Goal: Communication & Community: Participate in discussion

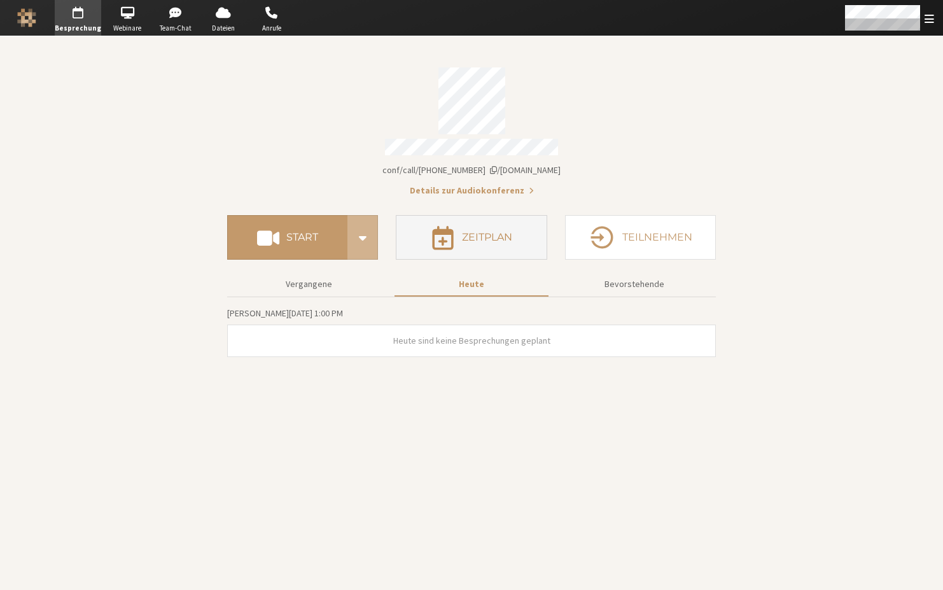
click at [505, 235] on h4 "Zeitplan" at bounding box center [487, 237] width 50 height 10
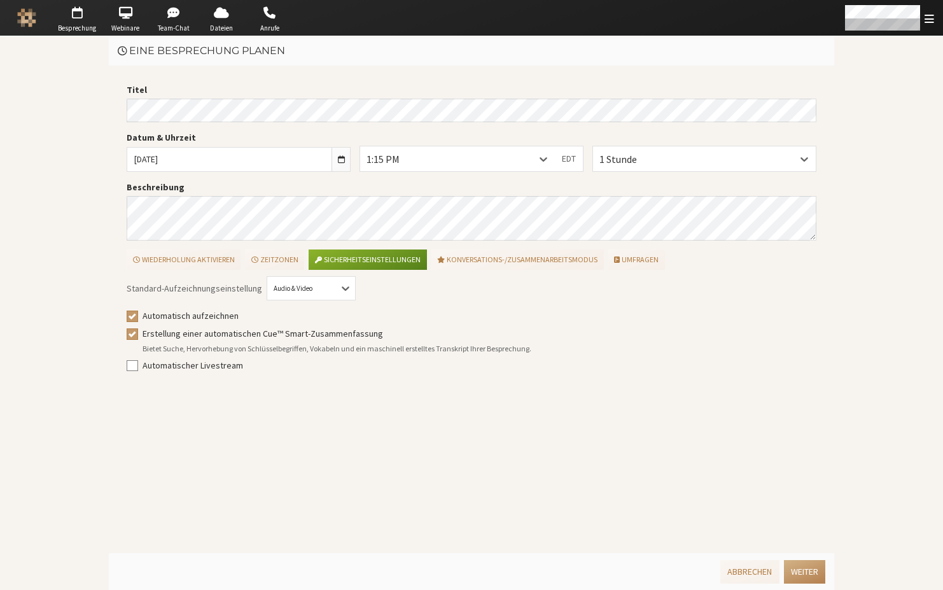
click at [95, 80] on main "Eine Besprechung planen Titel Datum & Uhrzeit Fr., Aug. 15, 2025 1:15 PM EDT 1 …" at bounding box center [471, 313] width 943 height 554
click at [482, 194] on div "Beschreibung" at bounding box center [472, 211] width 690 height 60
drag, startPoint x: 234, startPoint y: 316, endPoint x: 192, endPoint y: 320, distance: 42.2
click at [192, 320] on label "Automatisch aufzeichnen" at bounding box center [480, 315] width 675 height 13
copy label "aufzeichnen"
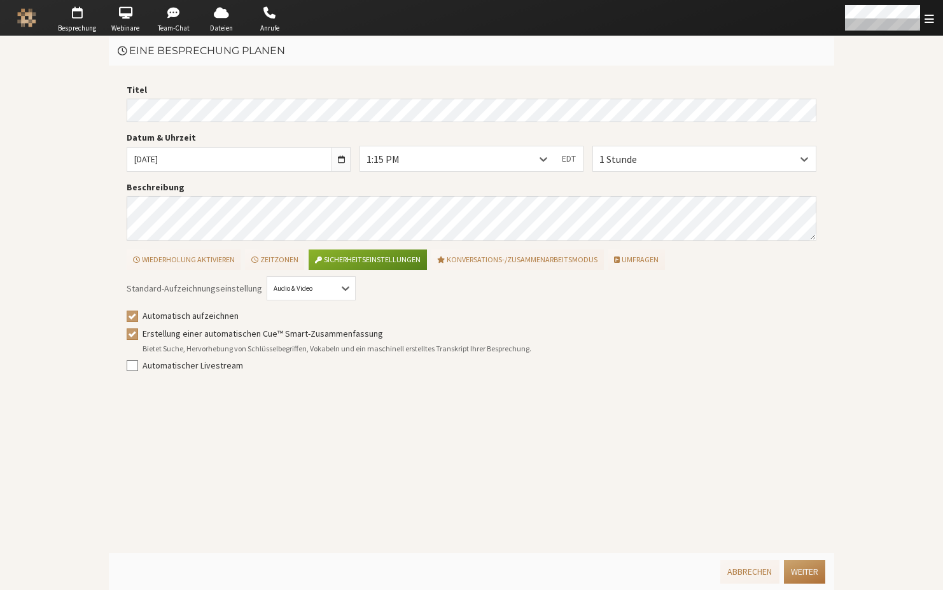
click at [808, 572] on button "Weiter" at bounding box center [804, 572] width 41 height 24
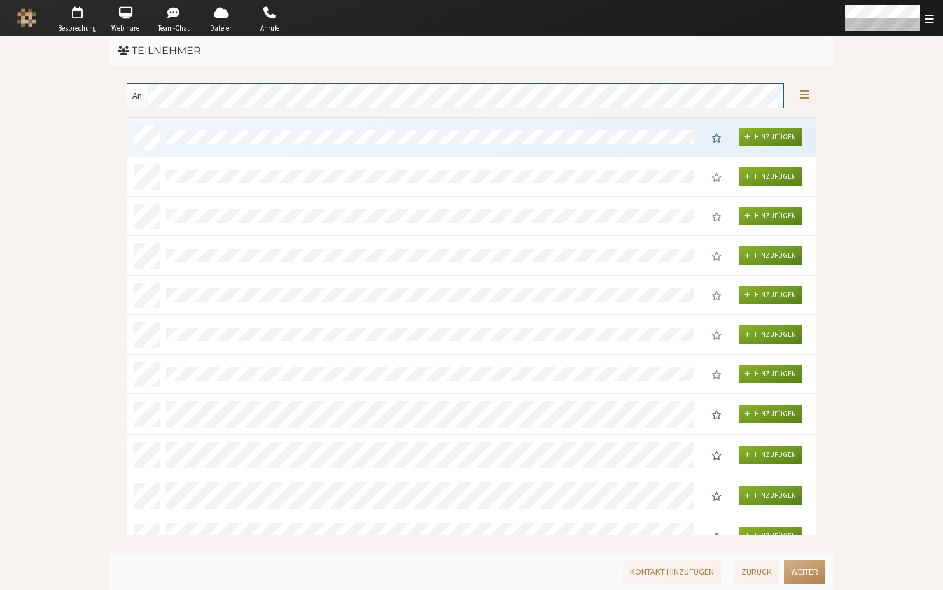
scroll to position [407, 679]
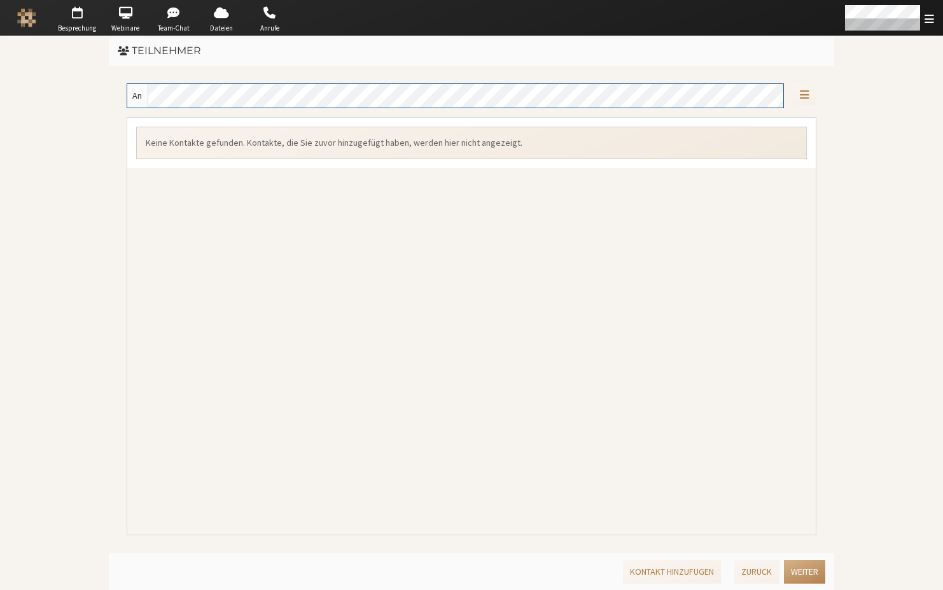
click at [906, 233] on main "Teilnehmer An Keine Kontakte gefunden. Kontakte, die Sie zuvor hinzugefügt habe…" at bounding box center [471, 313] width 943 height 554
click at [811, 575] on button "Weiter" at bounding box center [804, 572] width 41 height 24
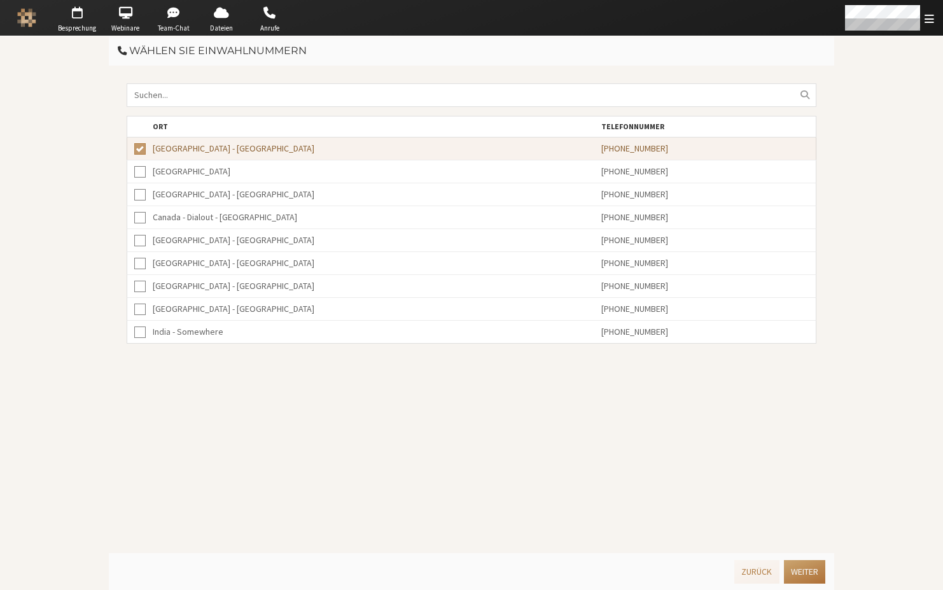
click at [799, 571] on button "Weiter" at bounding box center [804, 572] width 41 height 24
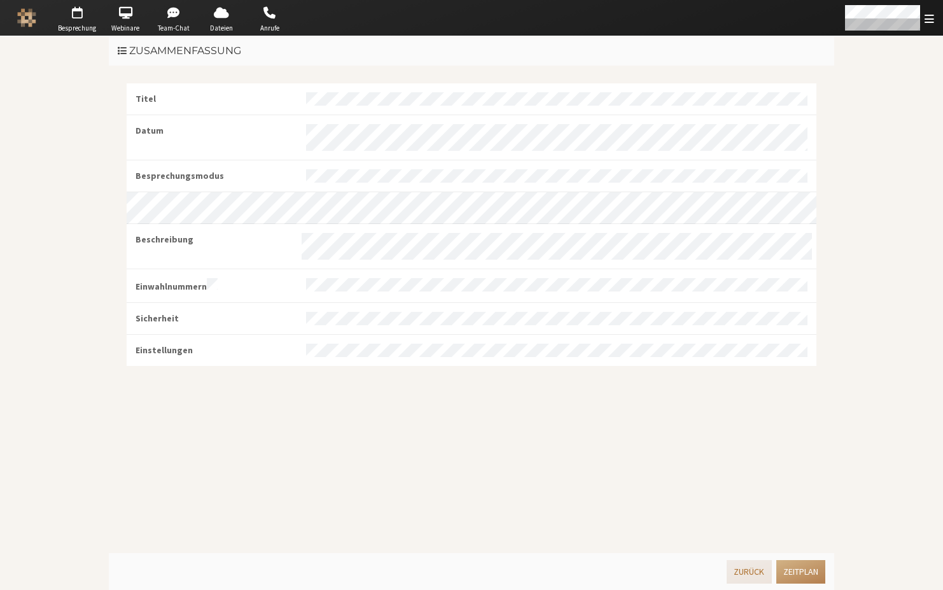
click at [736, 576] on button "Zurück" at bounding box center [749, 572] width 45 height 24
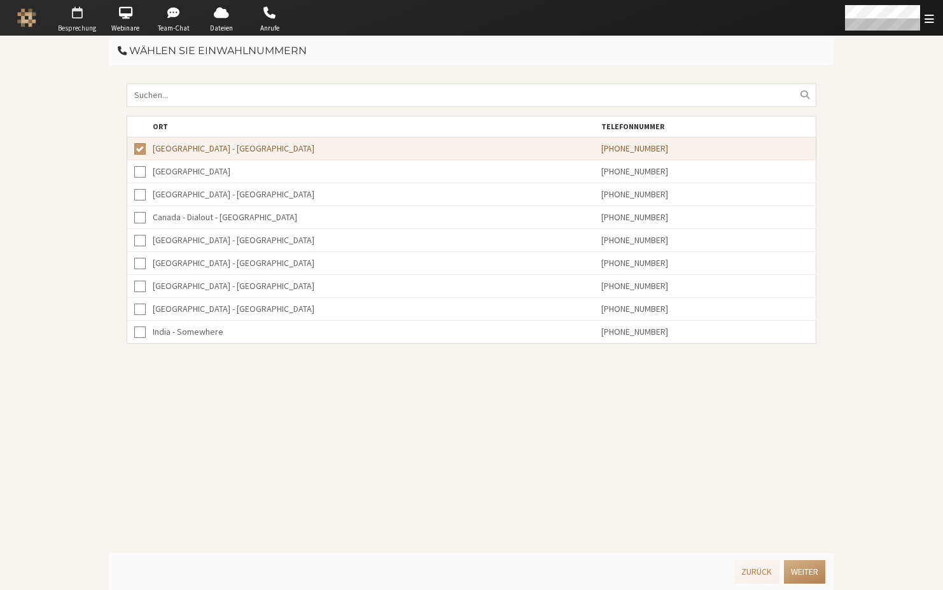
click at [73, 18] on span "button" at bounding box center [77, 13] width 45 height 20
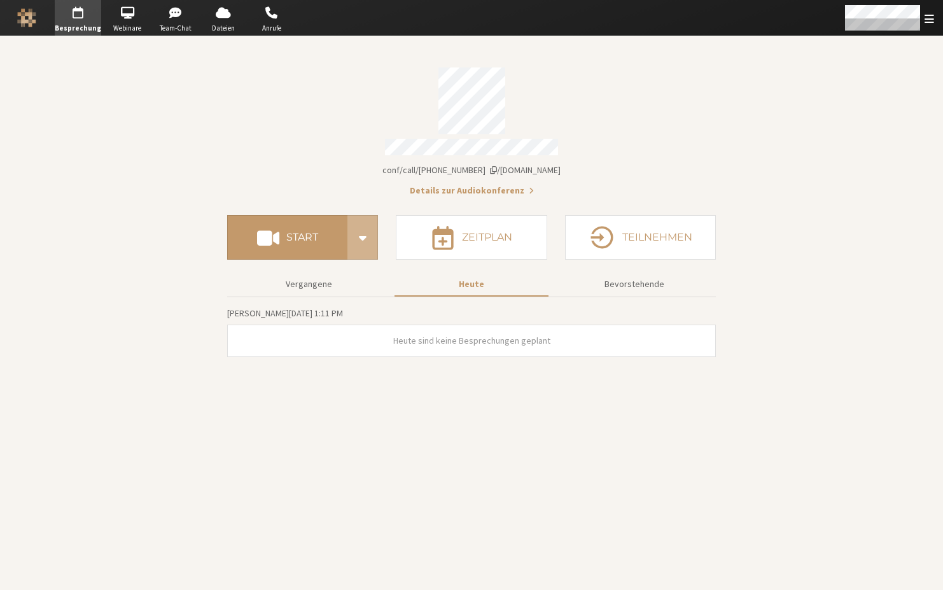
click at [333, 269] on div "Vergangene Heute Bevorstehende Freitag, August 15, 1:11 PM Heute sind keine Bes…" at bounding box center [471, 317] width 489 height 97
drag, startPoint x: 334, startPoint y: 276, endPoint x: 347, endPoint y: 277, distance: 13.4
click at [334, 277] on button "Vergangene" at bounding box center [309, 284] width 154 height 22
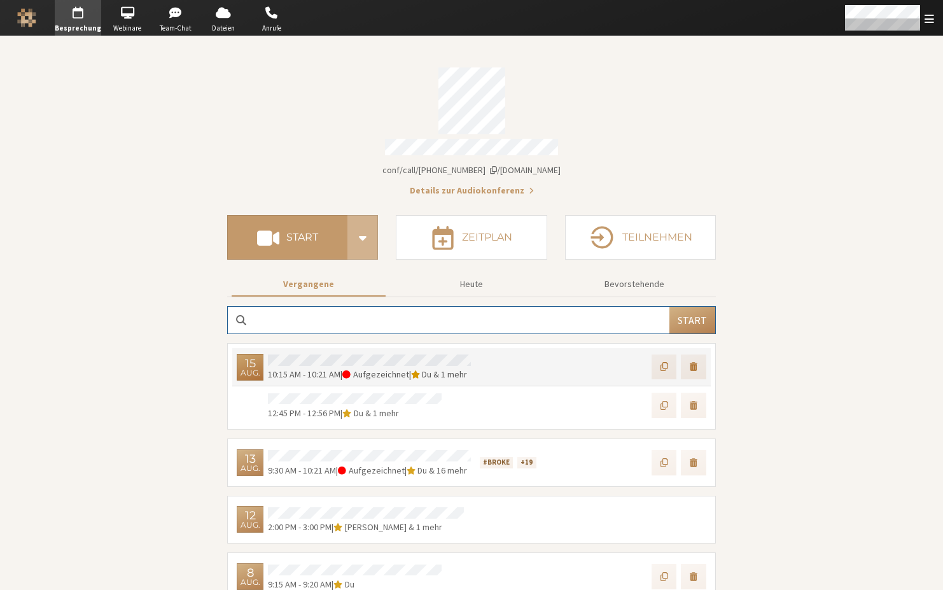
click at [399, 353] on div "10:15 AM - 10:21 AM | Aufgezeichnet | Du & 1 mehr" at bounding box center [369, 367] width 212 height 29
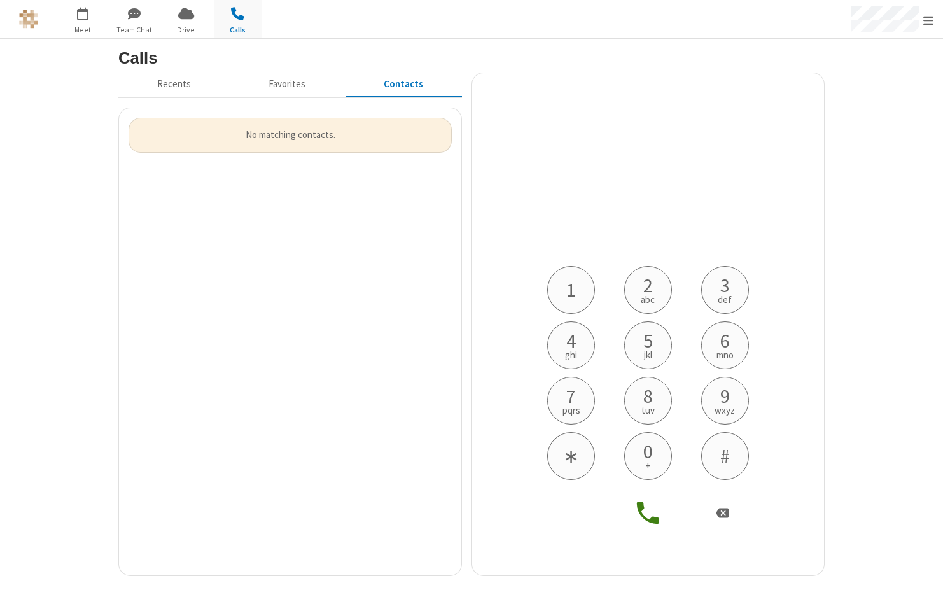
scroll to position [413, 333]
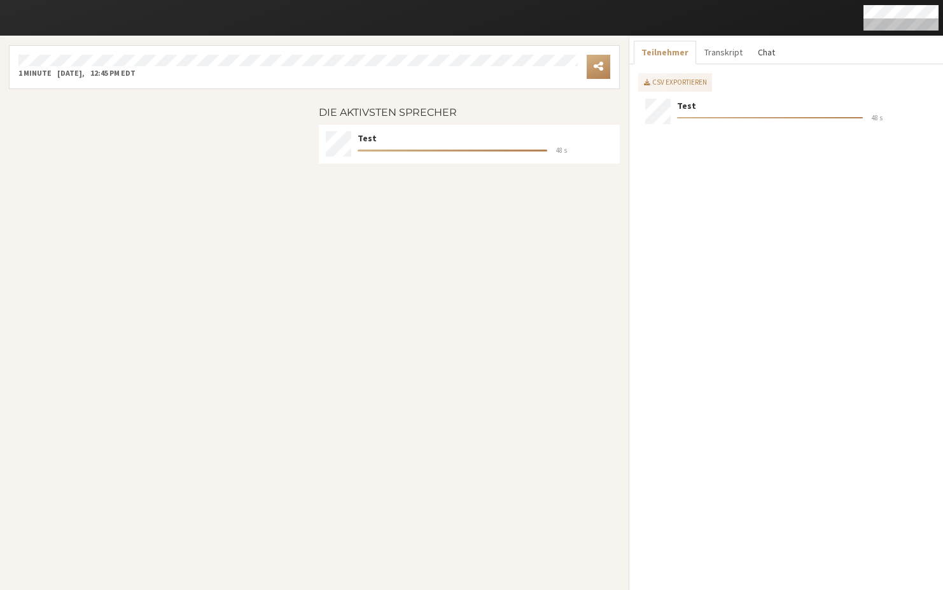
click at [774, 53] on button "Chat" at bounding box center [766, 53] width 32 height 24
click at [666, 50] on button "Teilnehmer" at bounding box center [662, 53] width 57 height 24
click at [766, 52] on button "Chat" at bounding box center [766, 53] width 32 height 24
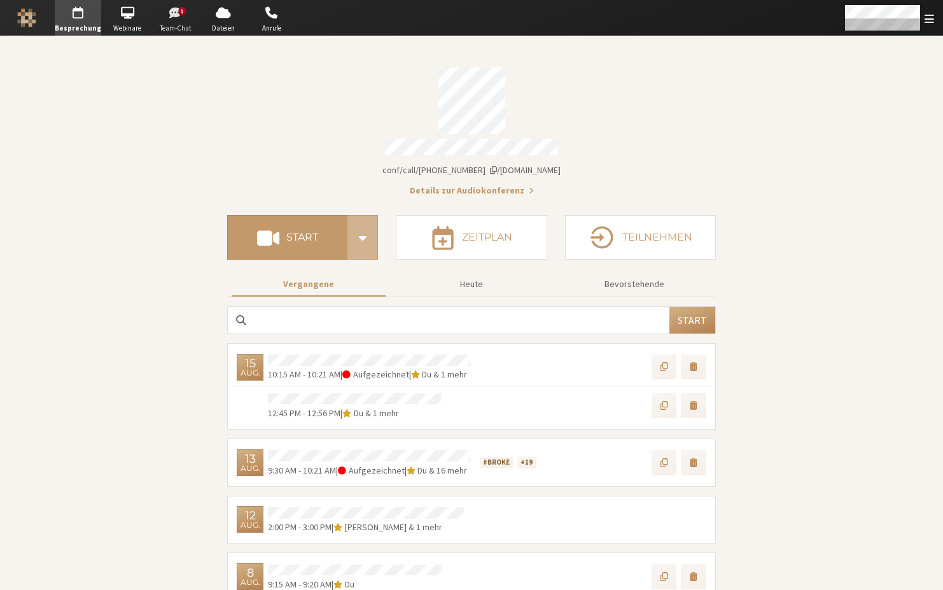
click at [171, 20] on span "button" at bounding box center [175, 13] width 45 height 20
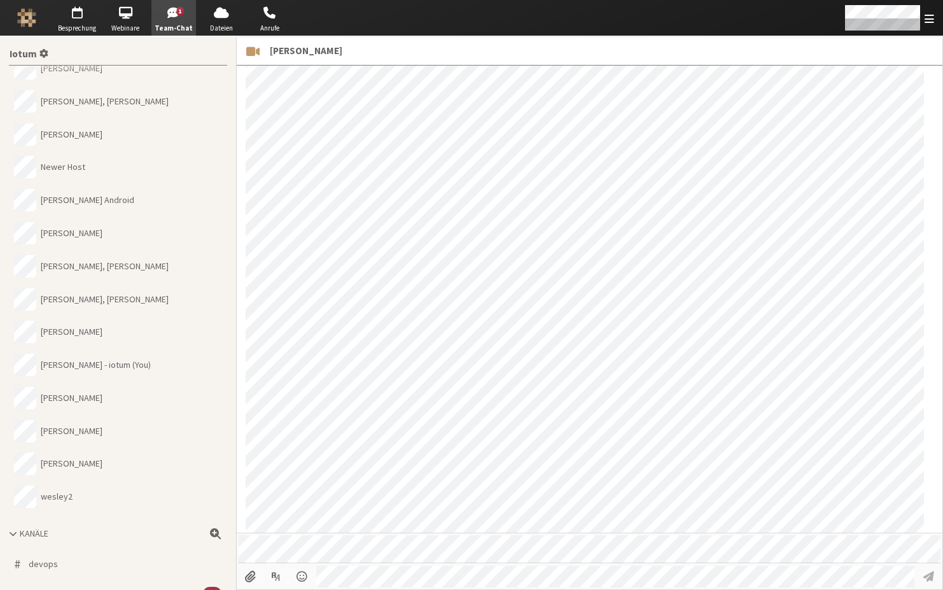
scroll to position [777, 0]
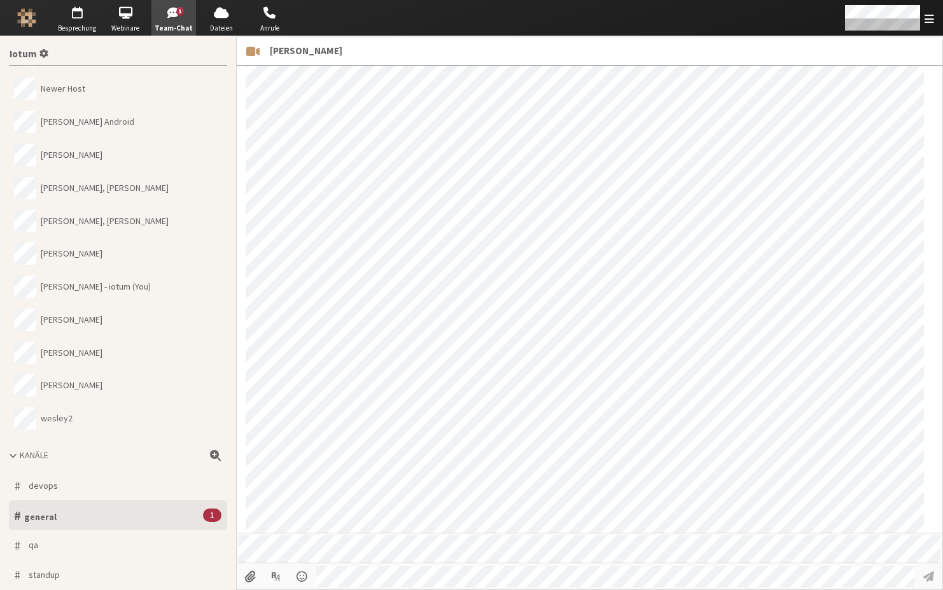
click at [113, 501] on button "# general 1" at bounding box center [118, 515] width 218 height 30
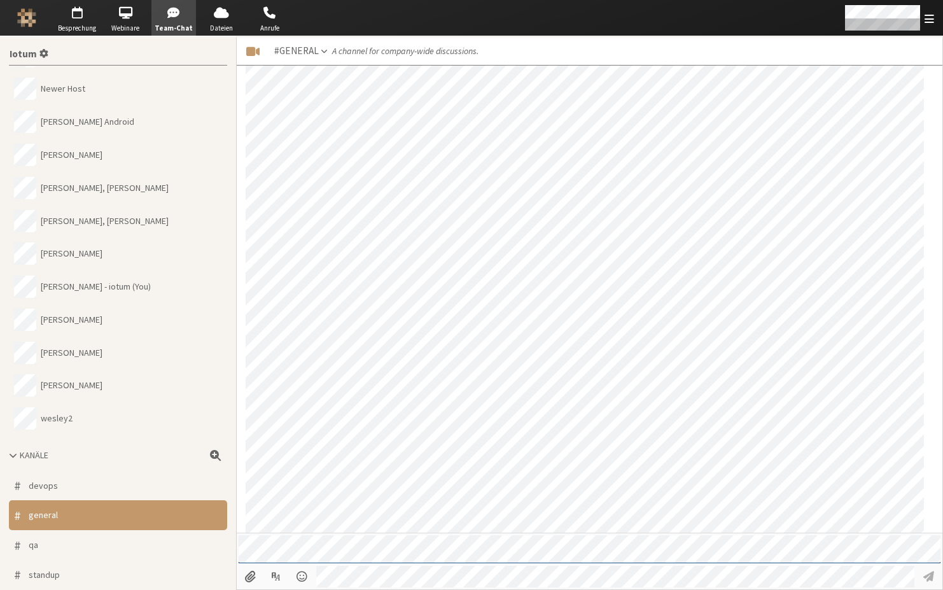
scroll to position [1121, 0]
click at [73, 18] on span "button" at bounding box center [77, 13] width 45 height 20
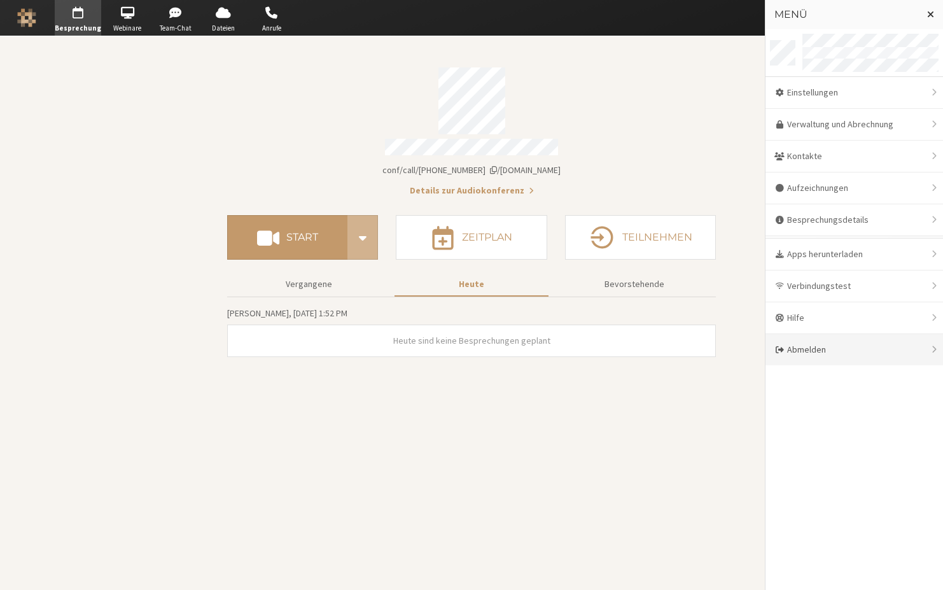
click at [834, 346] on div "Abmelden" at bounding box center [855, 349] width 178 height 31
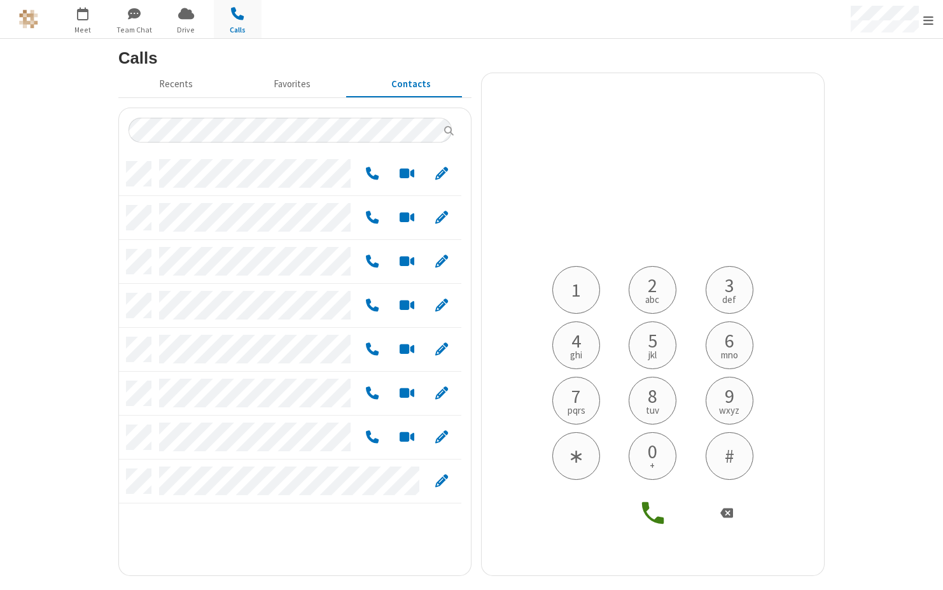
scroll to position [413, 333]
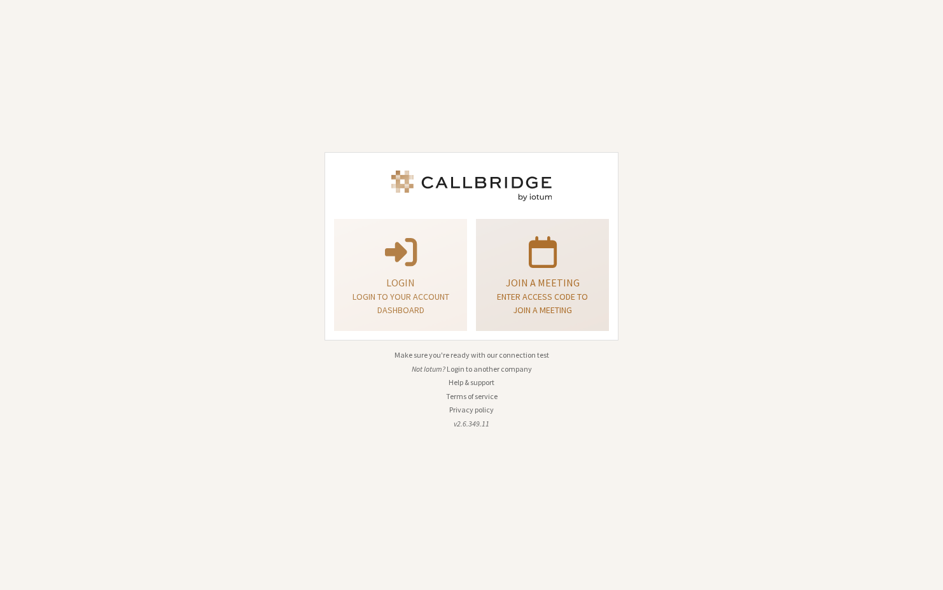
click at [548, 279] on p "Join a meeting" at bounding box center [542, 282] width 101 height 15
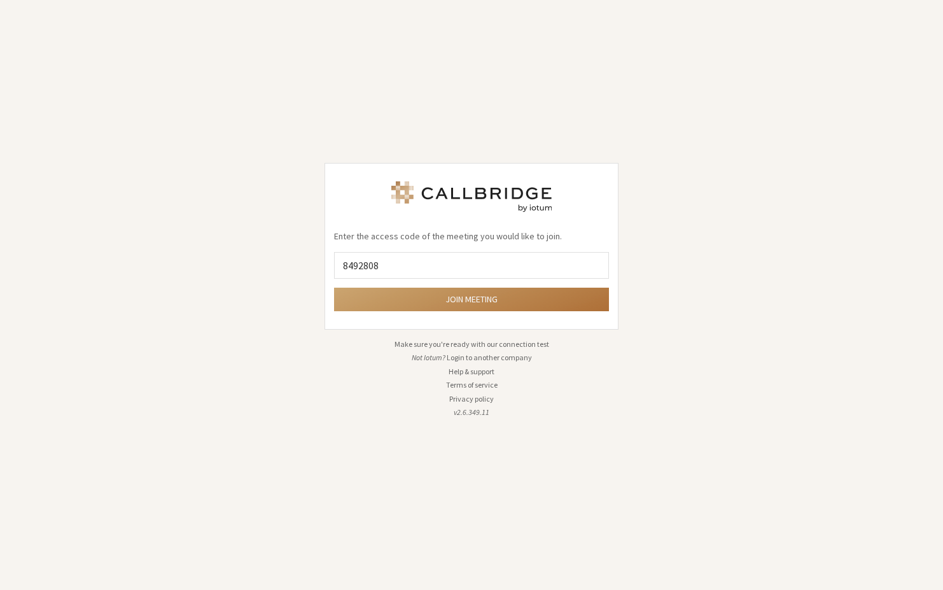
type input "8492808"
click at [582, 299] on button "Join meeting" at bounding box center [471, 300] width 275 height 24
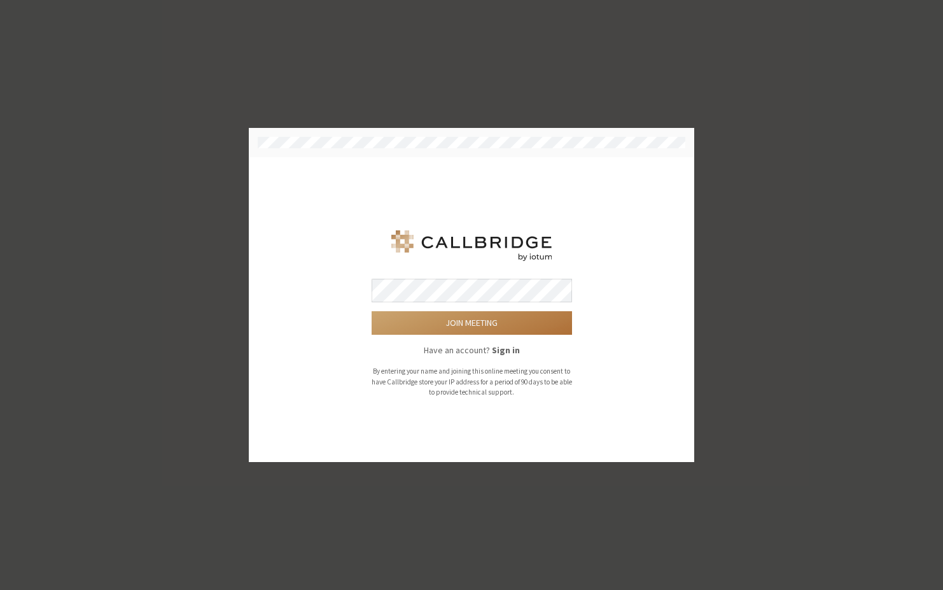
click at [517, 323] on button "Join meeting" at bounding box center [472, 323] width 200 height 24
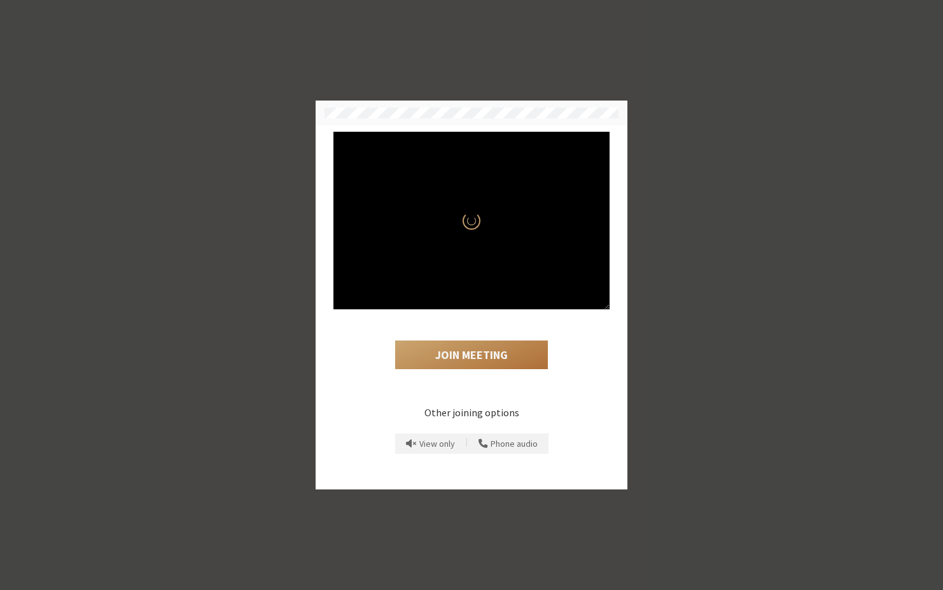
click at [479, 354] on button "Join Meeting" at bounding box center [471, 354] width 153 height 29
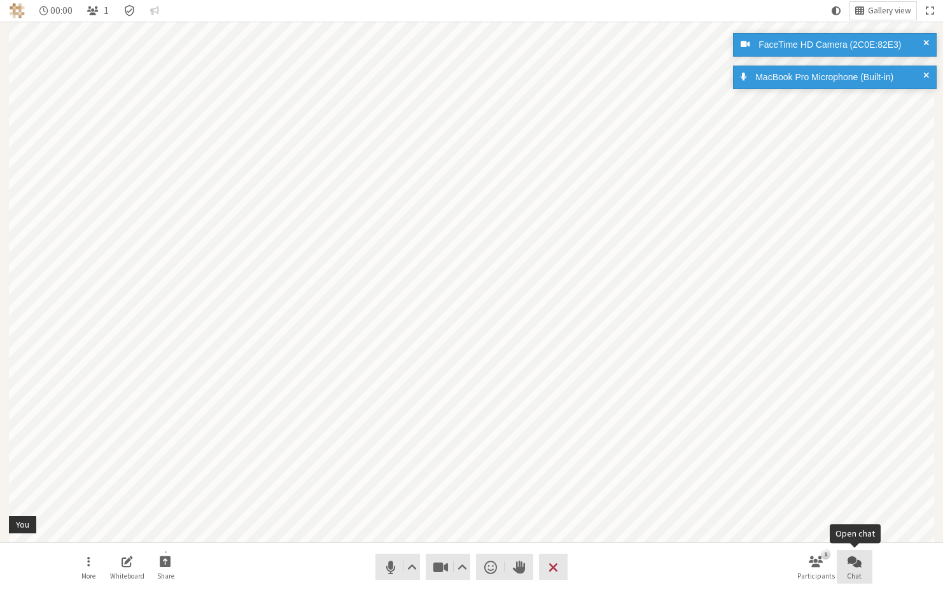
click at [855, 564] on span "Open chat" at bounding box center [855, 561] width 14 height 15
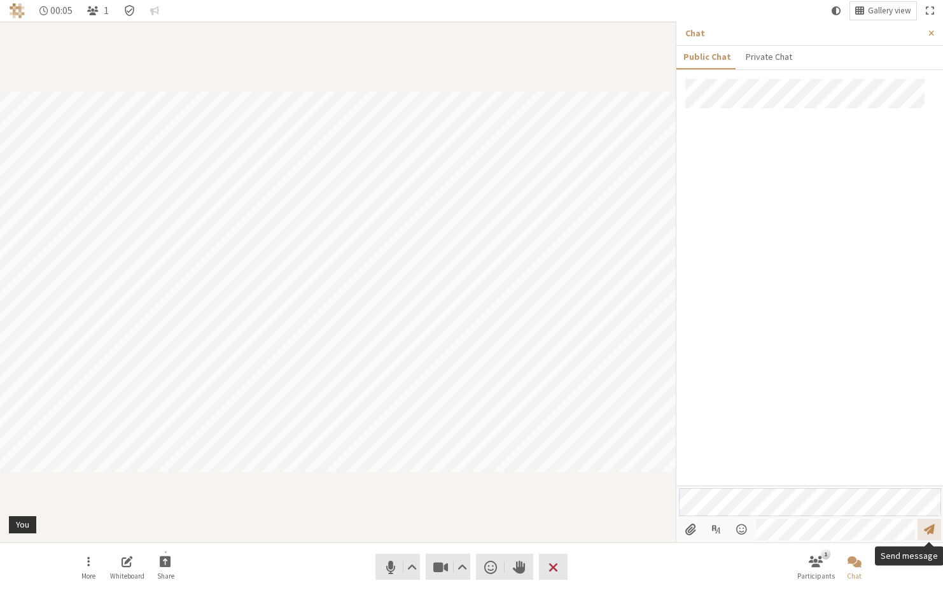
click at [934, 523] on span "Send message" at bounding box center [929, 529] width 11 height 12
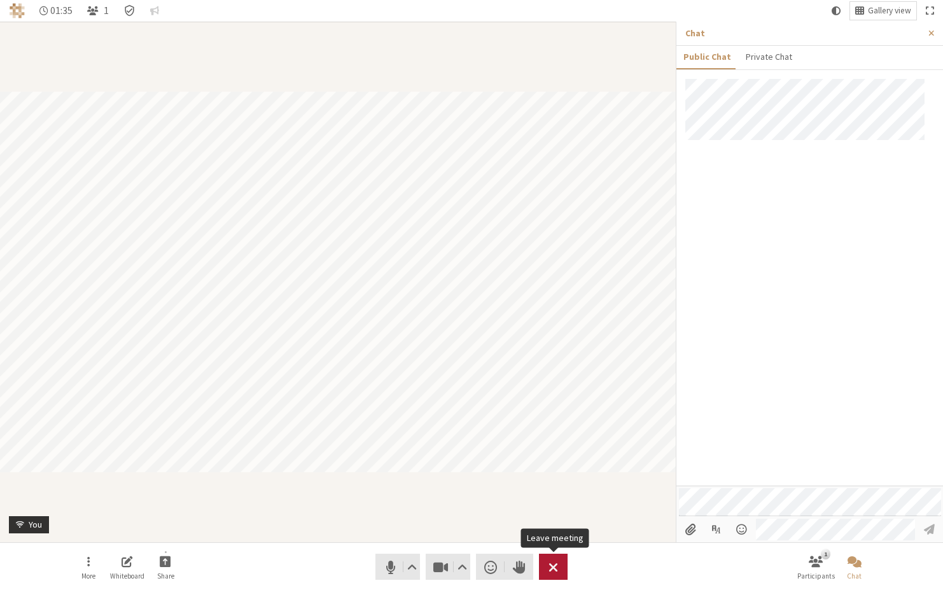
click at [555, 566] on span "Leave meeting" at bounding box center [554, 567] width 10 height 18
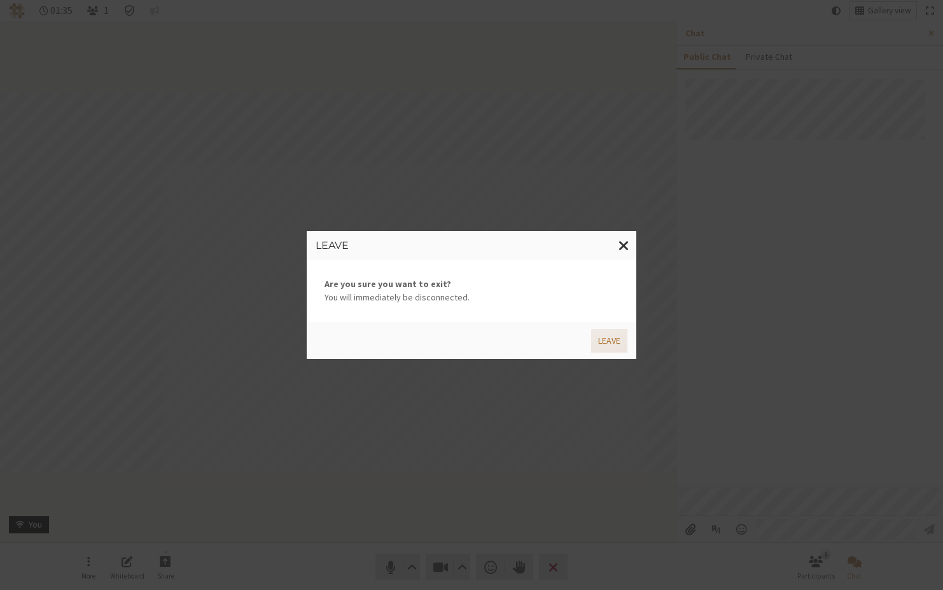
click at [620, 345] on button "Leave" at bounding box center [609, 341] width 36 height 24
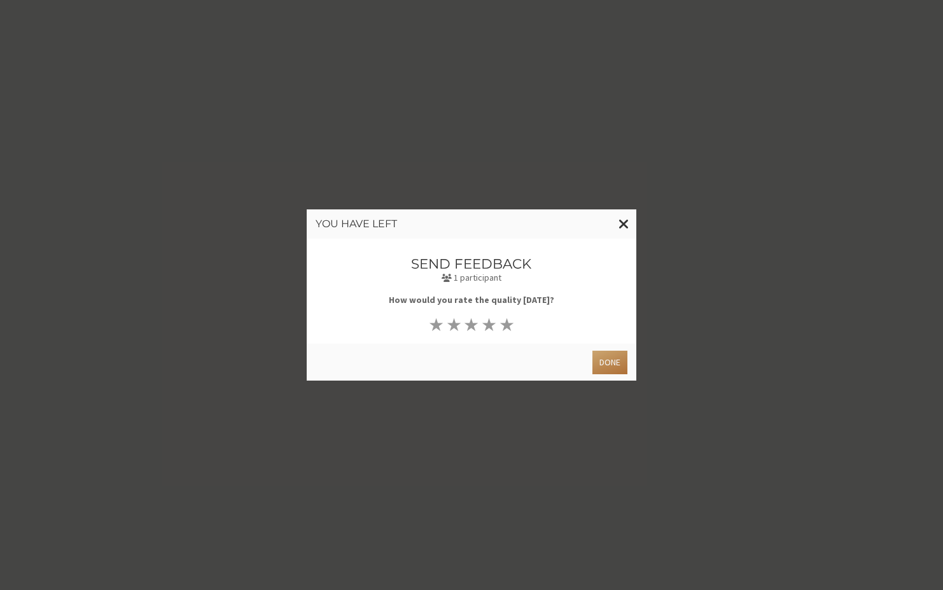
click at [612, 359] on button "Done" at bounding box center [609, 363] width 35 height 24
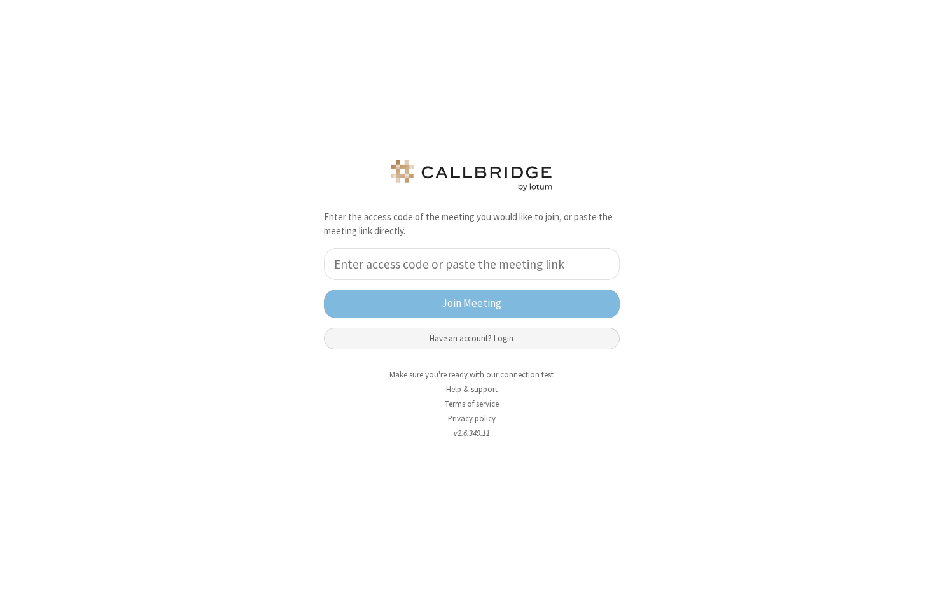
click at [509, 333] on button "Have an account? Login" at bounding box center [472, 339] width 296 height 22
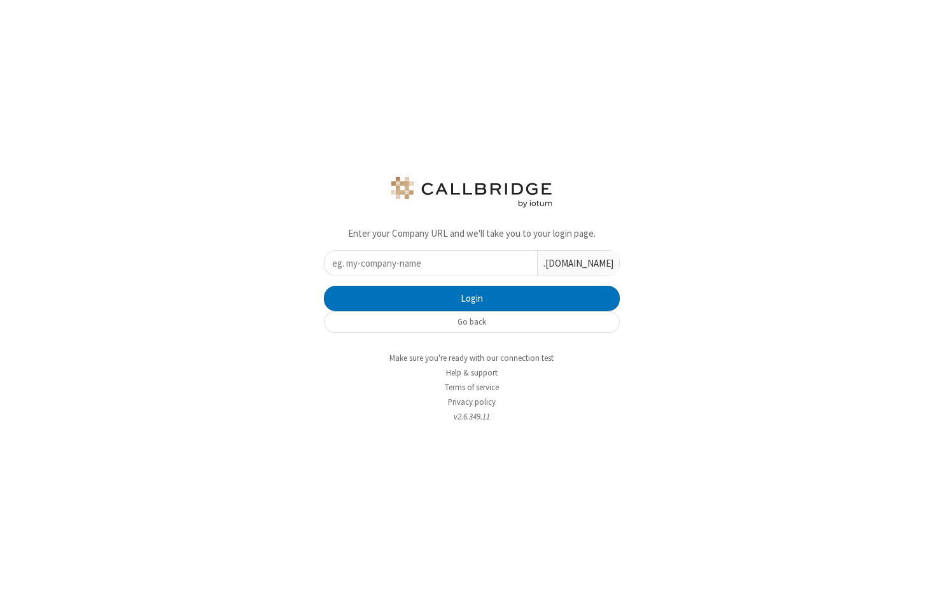
click at [515, 262] on input "text" at bounding box center [431, 263] width 213 height 25
type input "iotum"
click at [362, 305] on button "Login" at bounding box center [472, 298] width 296 height 25
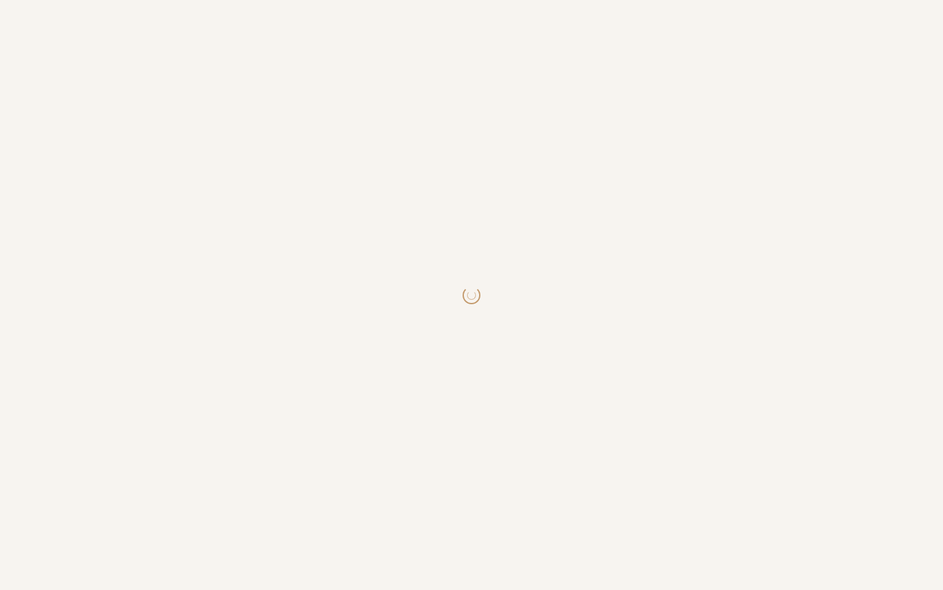
click at [510, 298] on html at bounding box center [471, 295] width 943 height 590
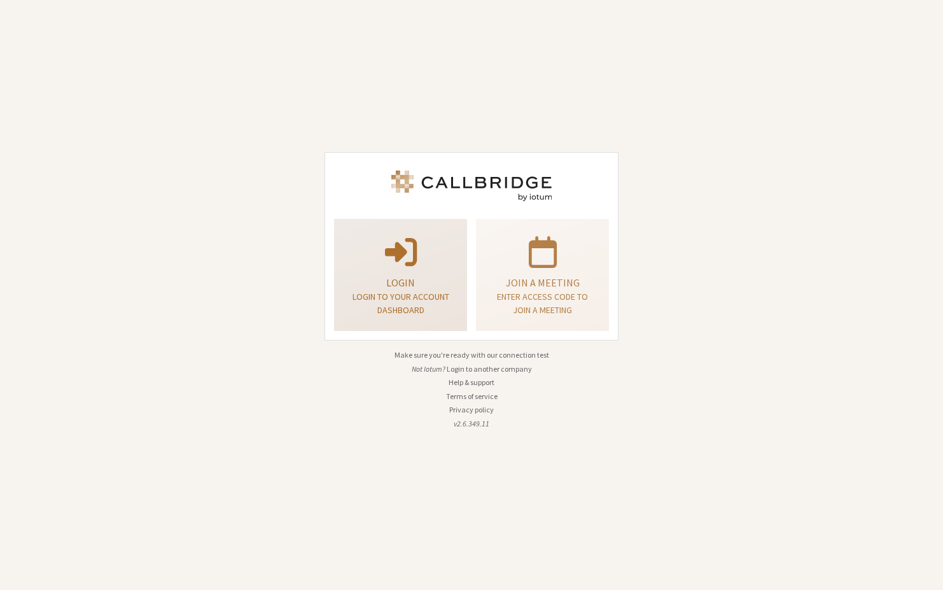
click at [412, 278] on p "Login" at bounding box center [400, 282] width 101 height 15
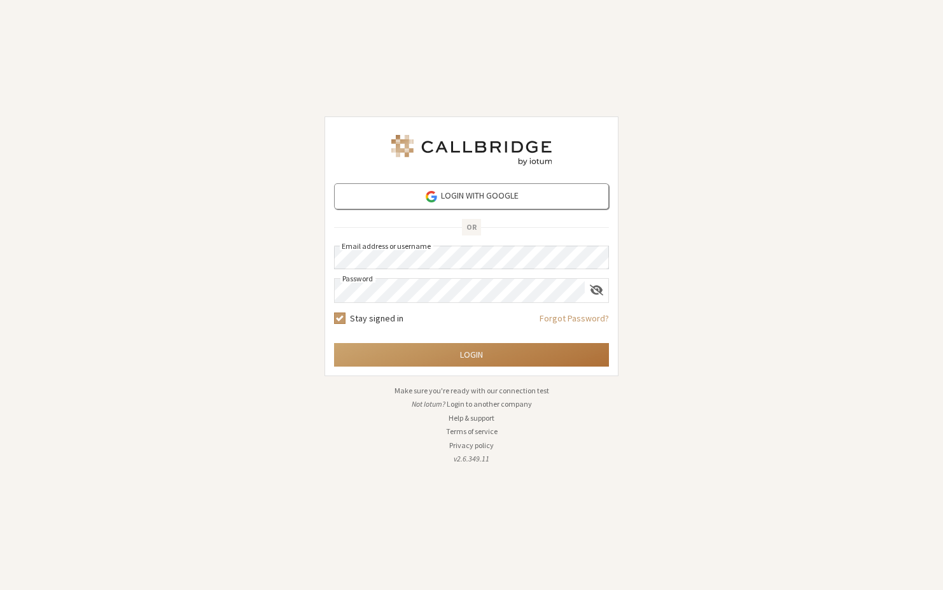
click at [441, 347] on button "Login" at bounding box center [471, 355] width 275 height 24
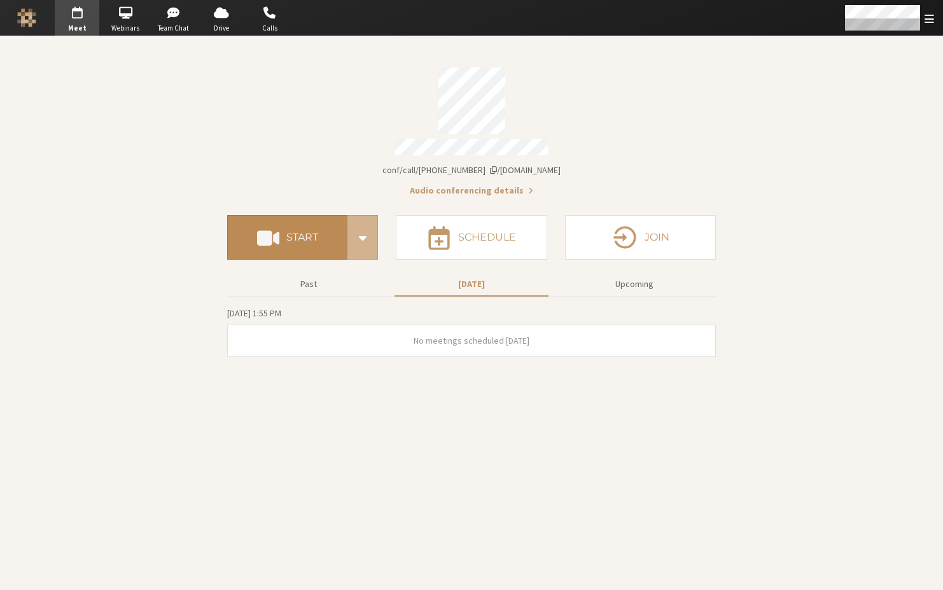
click at [303, 232] on h4 "Start" at bounding box center [302, 237] width 32 height 10
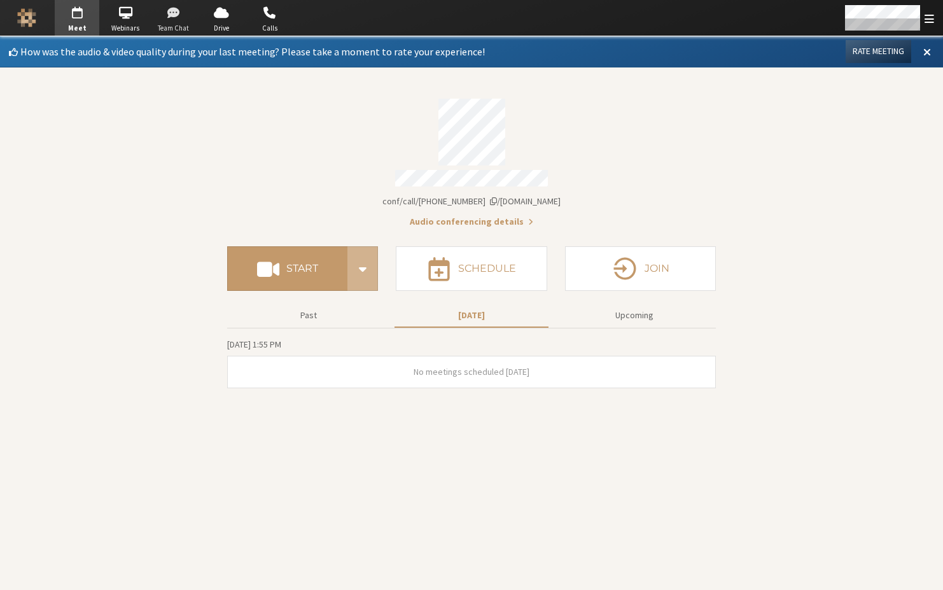
click at [169, 5] on span "button" at bounding box center [173, 13] width 45 height 20
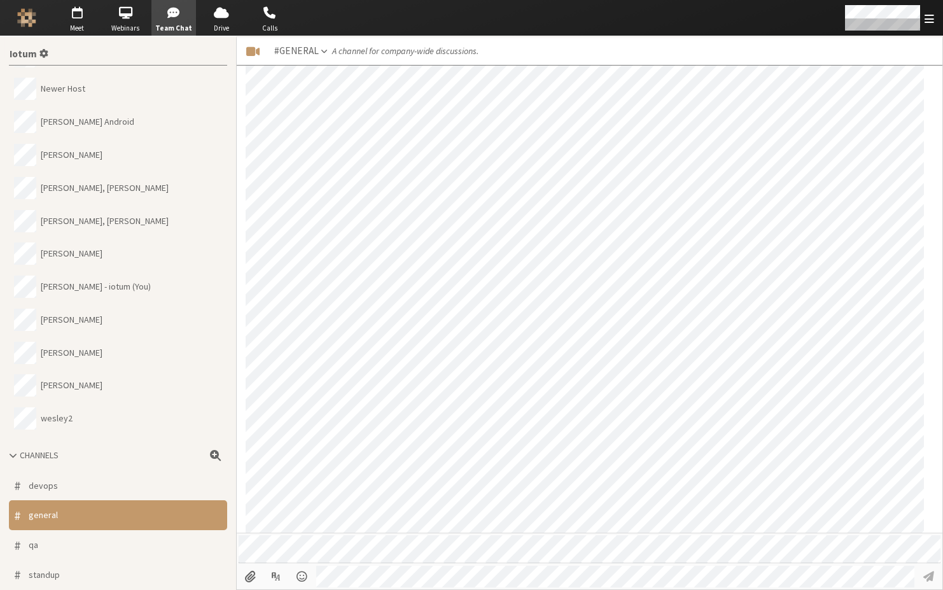
scroll to position [1121, 0]
click at [100, 276] on button "Sara Atteby - iotum (You)" at bounding box center [118, 286] width 218 height 33
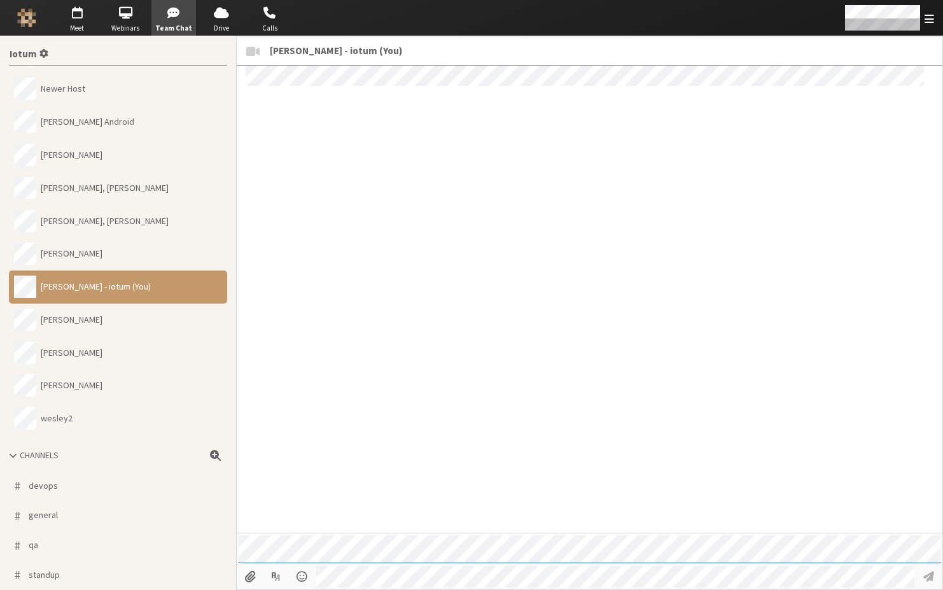
scroll to position [359, 0]
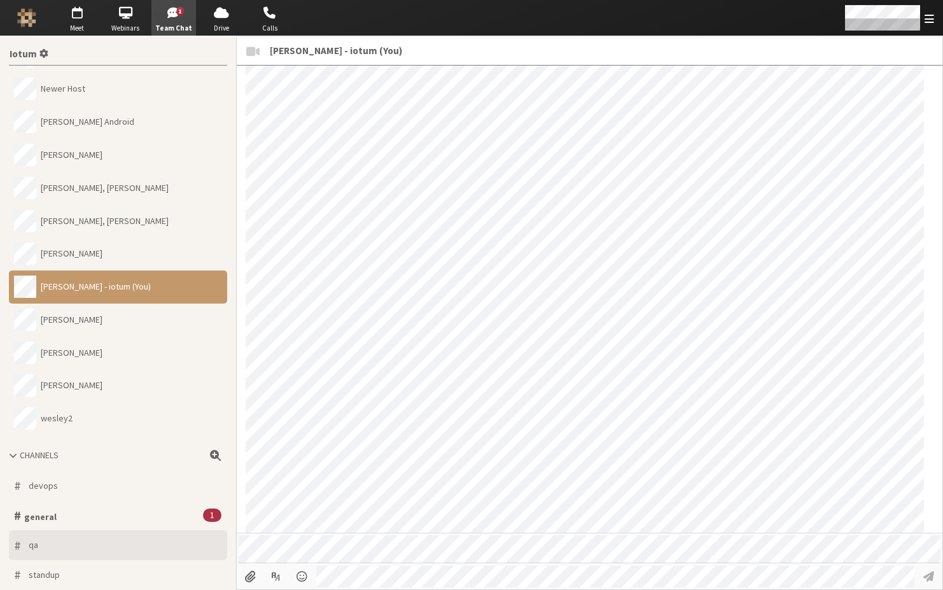
click at [160, 530] on button "# qa" at bounding box center [118, 545] width 218 height 30
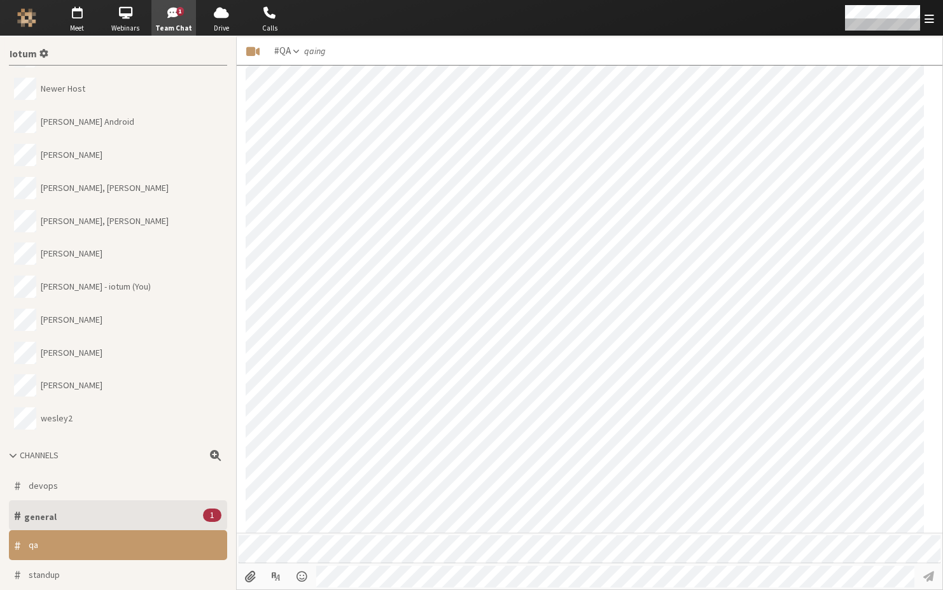
click at [162, 500] on button "# general 1" at bounding box center [118, 515] width 218 height 30
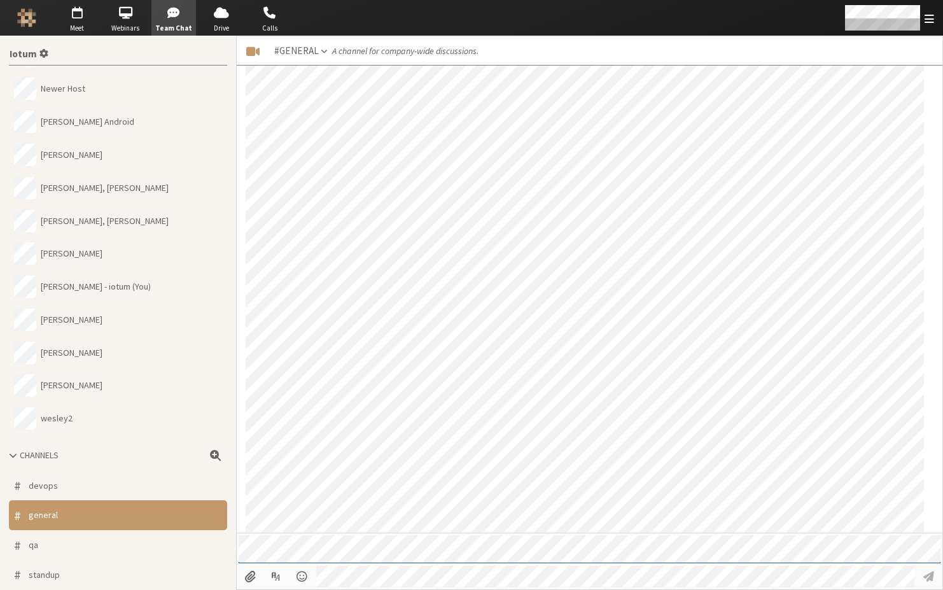
scroll to position [1490, 0]
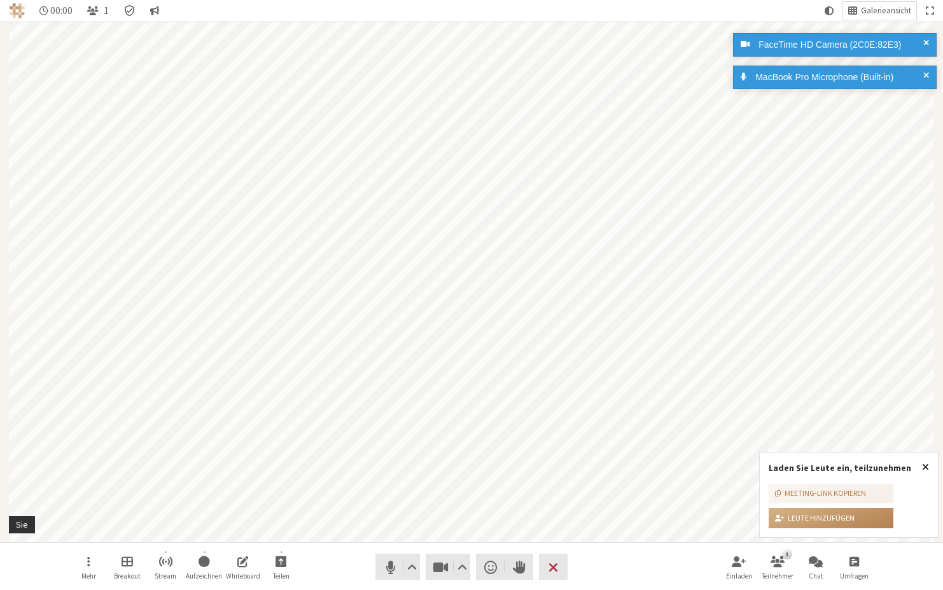
click at [927, 465] on span "Popover schließen" at bounding box center [925, 466] width 7 height 10
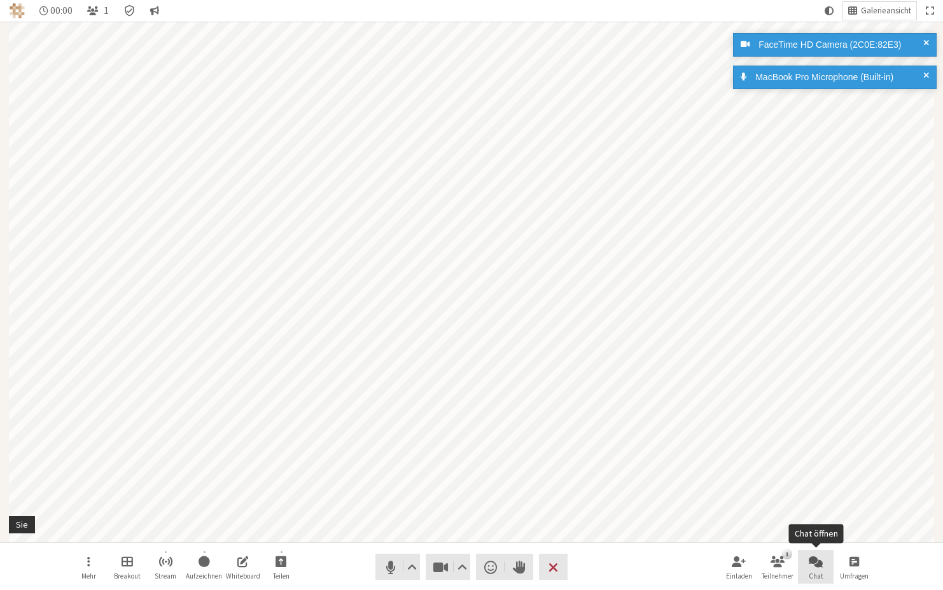
click at [815, 560] on span "Chat öffnen" at bounding box center [816, 561] width 14 height 15
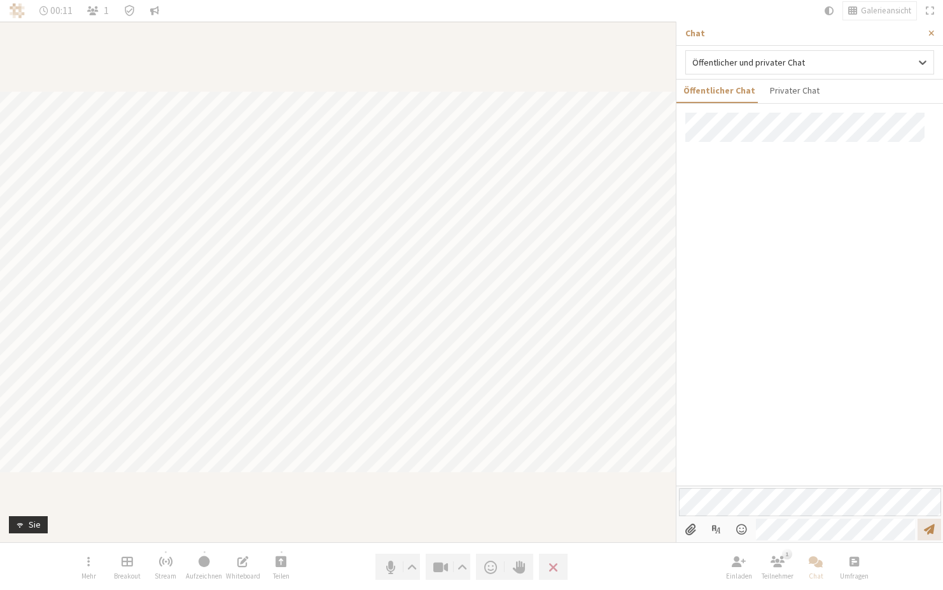
click at [929, 533] on span "Nachricht senden" at bounding box center [929, 529] width 11 height 12
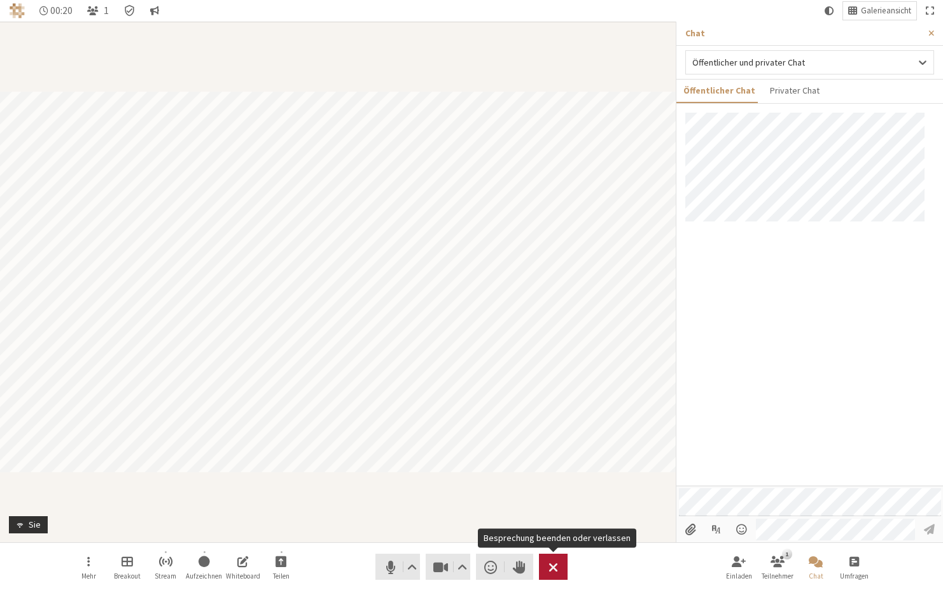
click at [552, 568] on span "Besprechung beenden oder verlassen" at bounding box center [554, 567] width 10 height 18
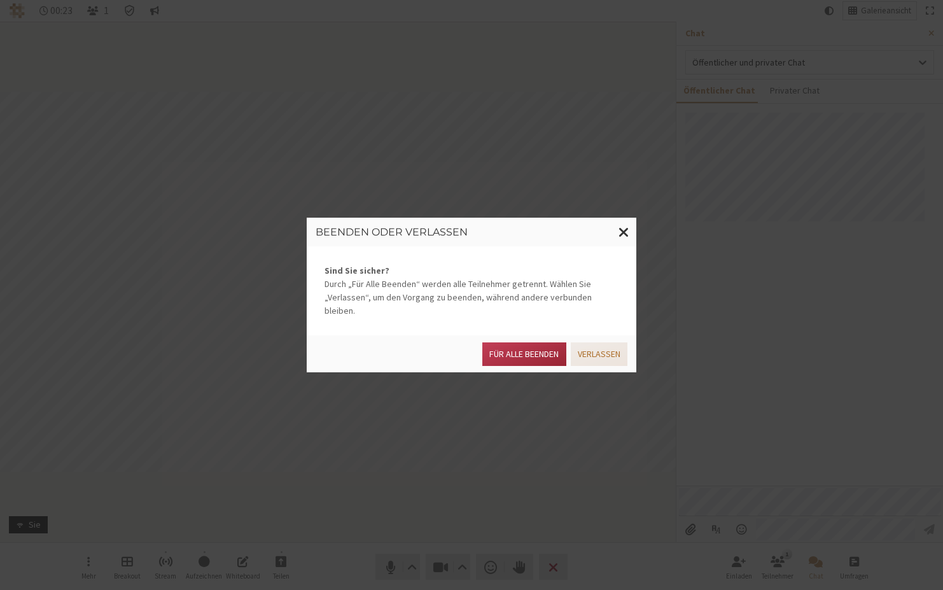
click at [608, 347] on button "Verlassen" at bounding box center [599, 354] width 57 height 24
